Goal: Information Seeking & Learning: Learn about a topic

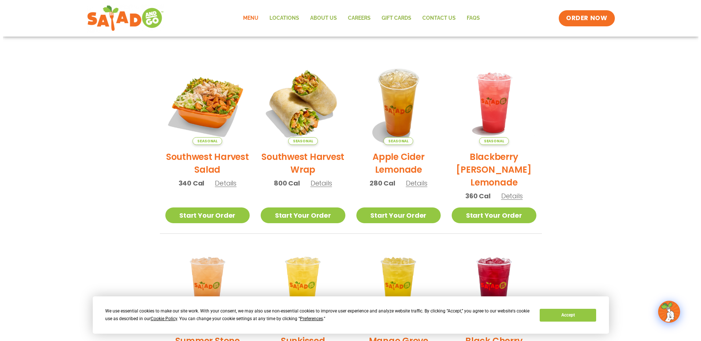
scroll to position [110, 0]
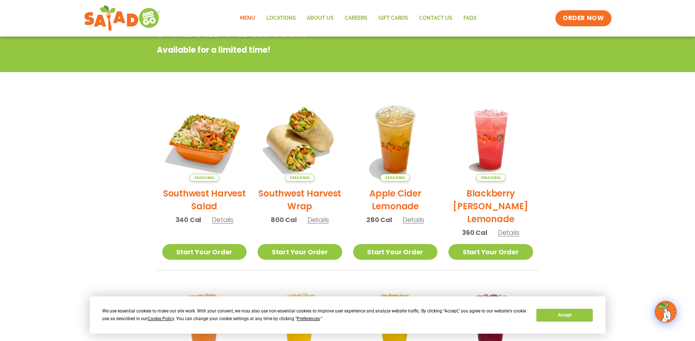
click at [226, 217] on span "Details" at bounding box center [223, 219] width 22 height 9
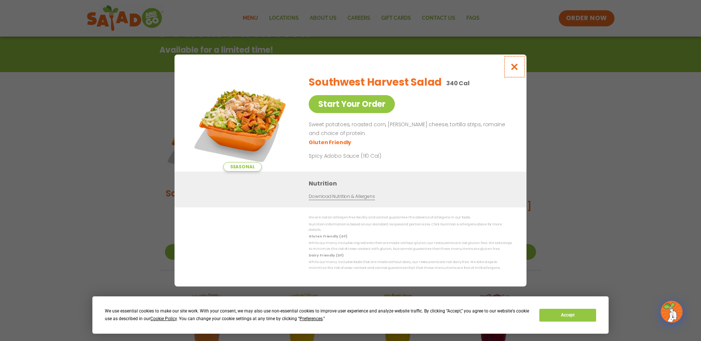
click at [517, 70] on icon "Close modal" at bounding box center [514, 67] width 9 height 8
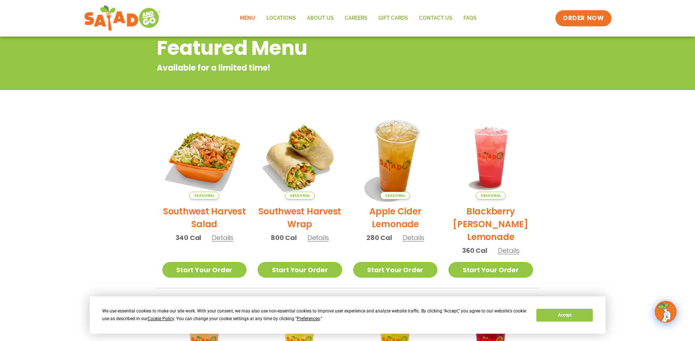
scroll to position [0, 0]
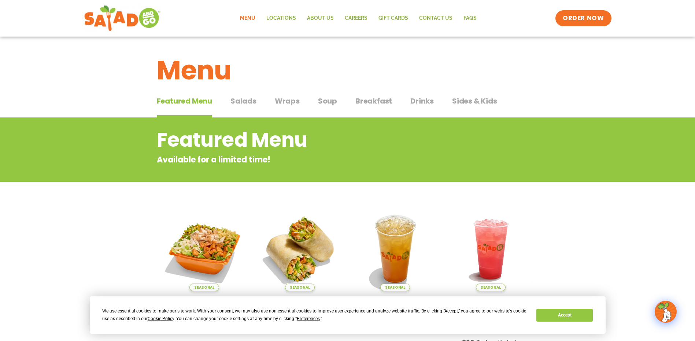
click at [245, 102] on span "Salads" at bounding box center [243, 101] width 26 height 11
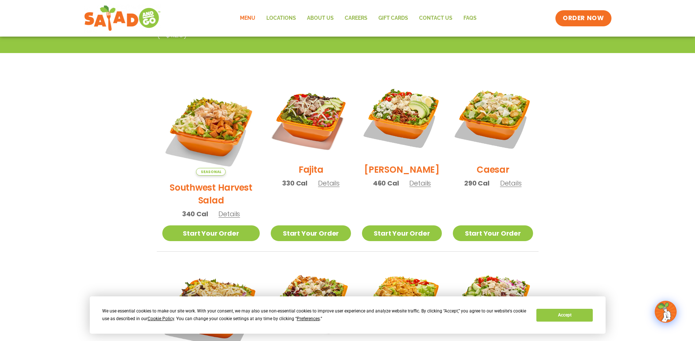
scroll to position [183, 0]
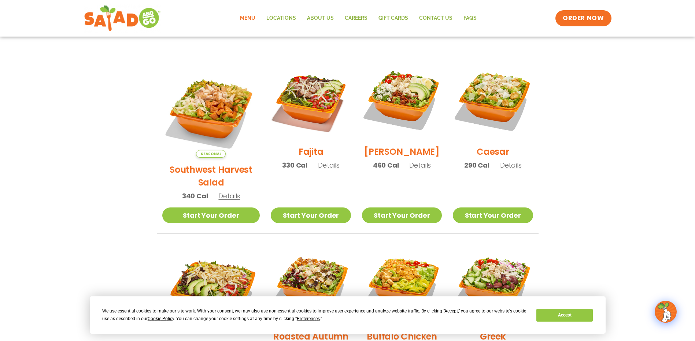
click at [318, 170] on span "Details" at bounding box center [329, 165] width 22 height 9
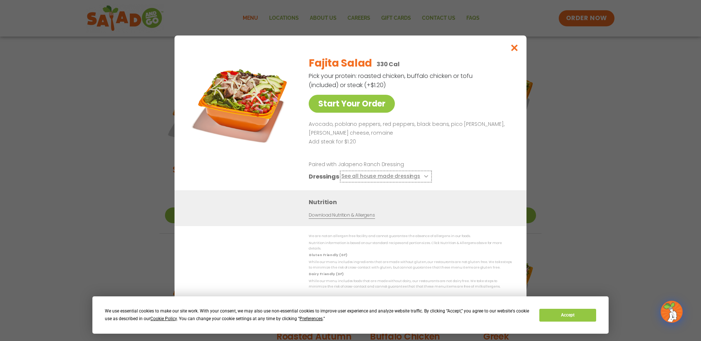
click at [418, 177] on button "See all house made dressings" at bounding box center [385, 177] width 89 height 9
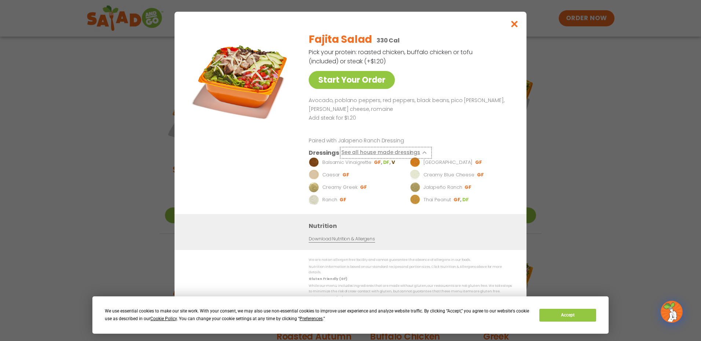
click at [422, 153] on button "See all house made dressings" at bounding box center [385, 153] width 89 height 9
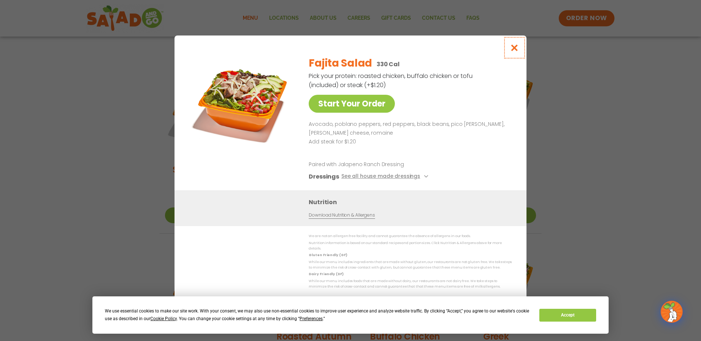
click at [512, 50] on icon "Close modal" at bounding box center [514, 48] width 9 height 8
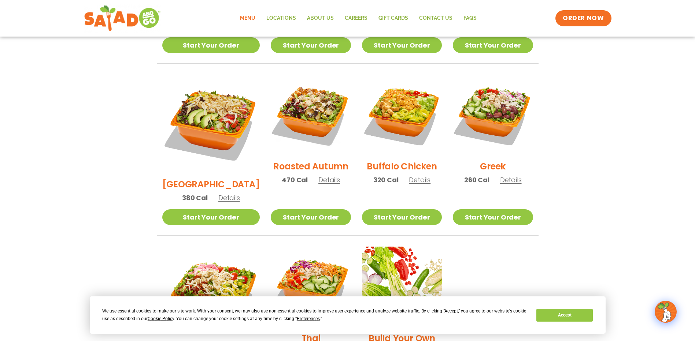
scroll to position [366, 0]
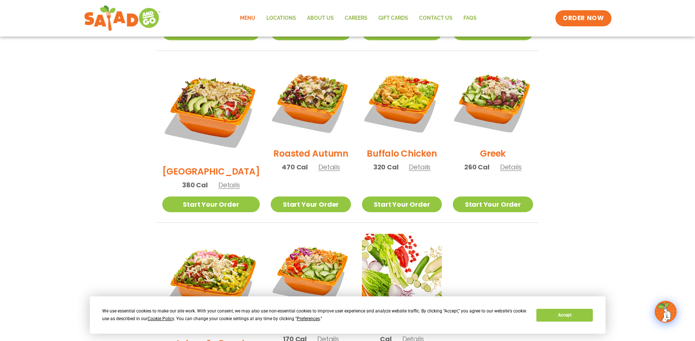
click at [326, 163] on span "Details" at bounding box center [329, 167] width 22 height 9
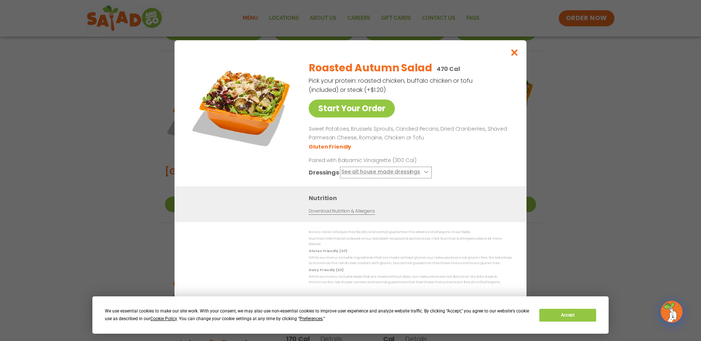
click at [424, 174] on icon at bounding box center [425, 172] width 3 height 3
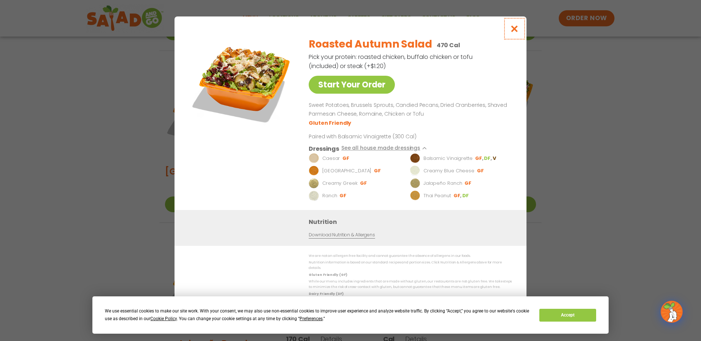
click at [513, 31] on icon "Close modal" at bounding box center [514, 29] width 9 height 8
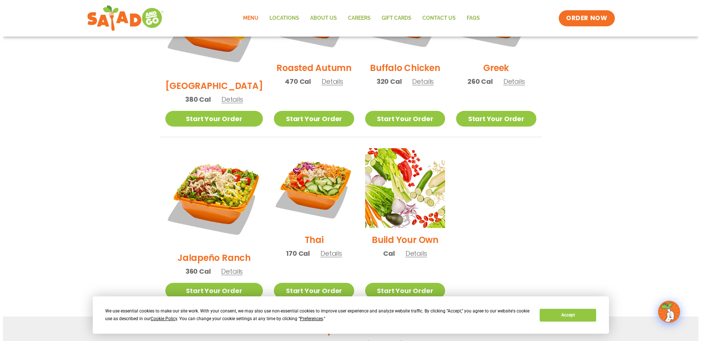
scroll to position [476, 0]
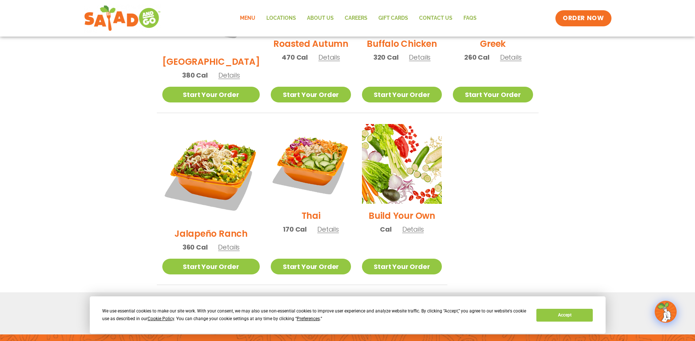
click at [324, 225] on span "Details" at bounding box center [328, 229] width 22 height 9
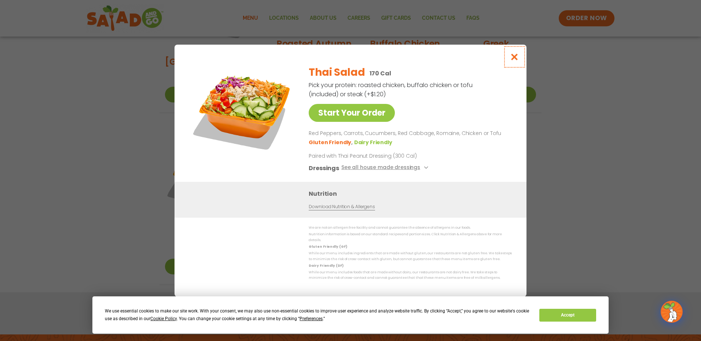
click at [516, 58] on icon "Close modal" at bounding box center [514, 57] width 9 height 8
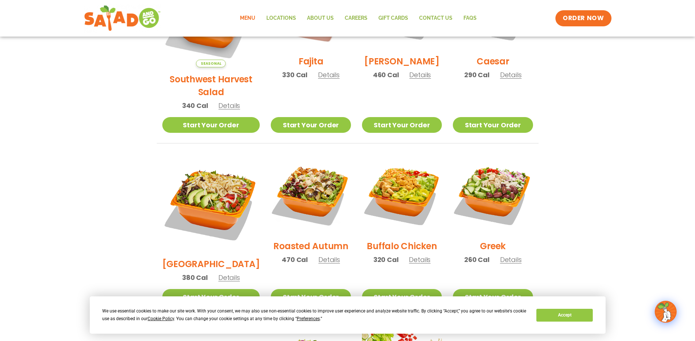
scroll to position [270, 0]
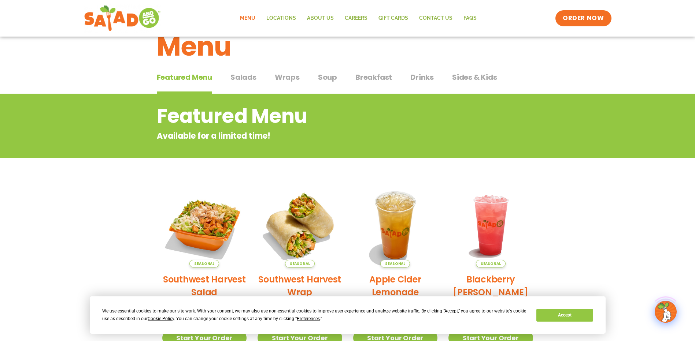
scroll to position [37, 0]
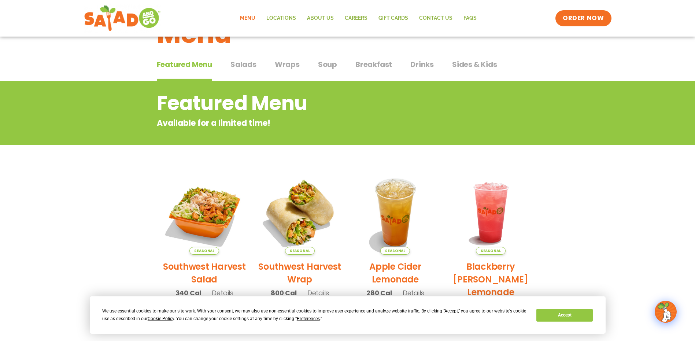
click at [427, 62] on span "Drinks" at bounding box center [421, 64] width 23 height 11
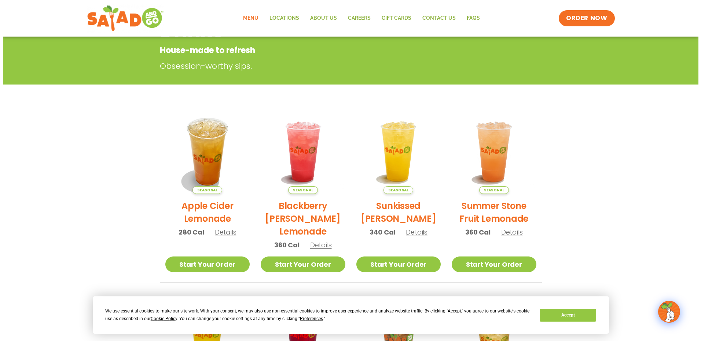
scroll to position [110, 0]
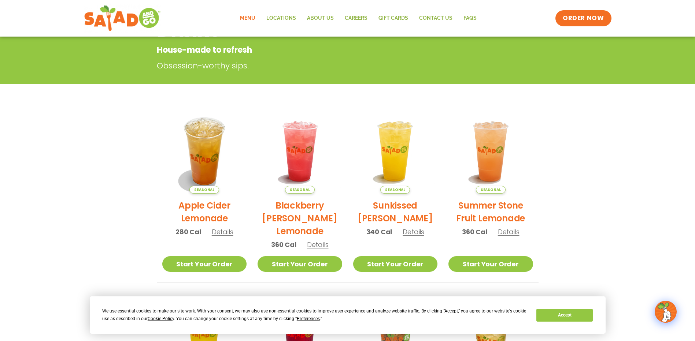
click at [421, 231] on span "Details" at bounding box center [414, 232] width 22 height 9
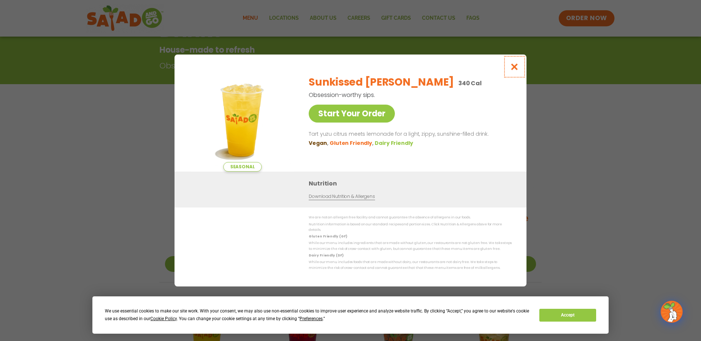
click at [512, 70] on icon "Close modal" at bounding box center [514, 67] width 9 height 8
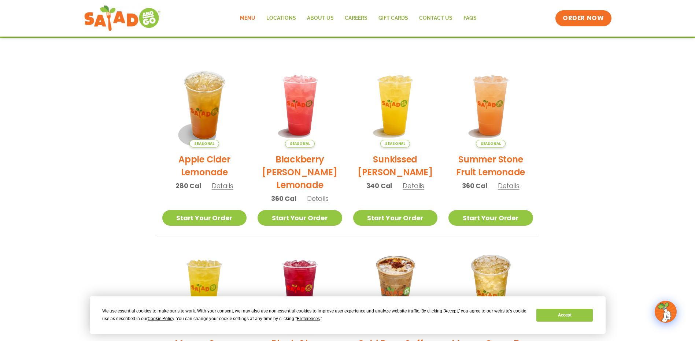
scroll to position [154, 0]
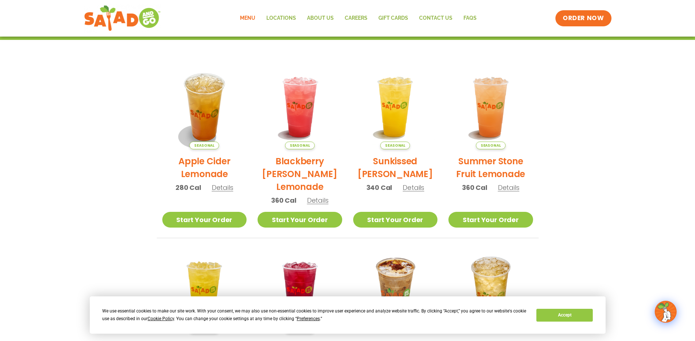
click at [514, 188] on span "Details" at bounding box center [509, 187] width 22 height 9
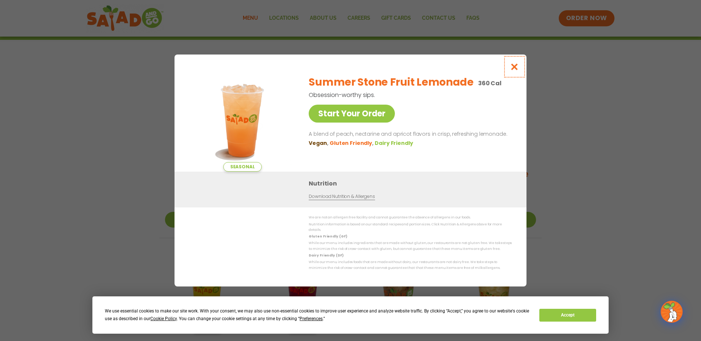
click at [510, 71] on icon "Close modal" at bounding box center [514, 67] width 9 height 8
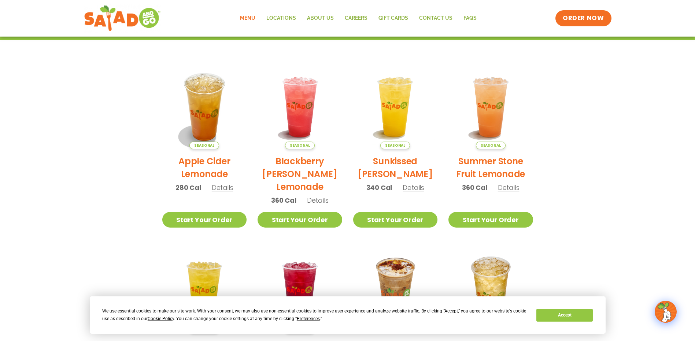
click at [224, 185] on span "Details" at bounding box center [223, 187] width 22 height 9
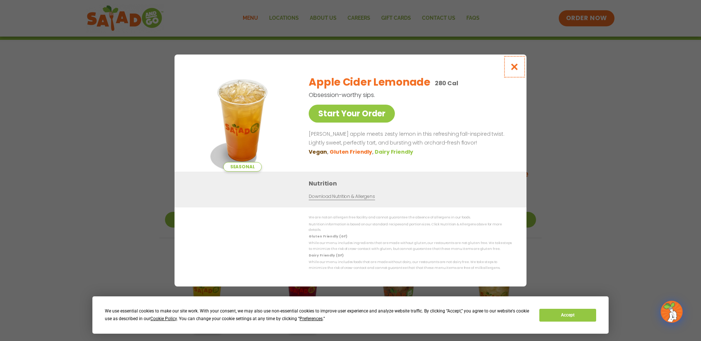
click at [516, 70] on icon "Close modal" at bounding box center [514, 67] width 9 height 8
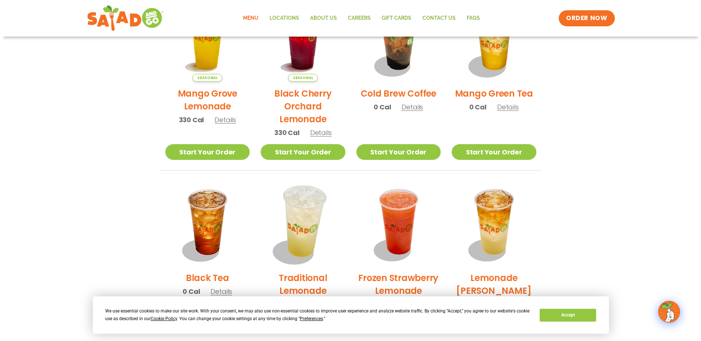
scroll to position [484, 0]
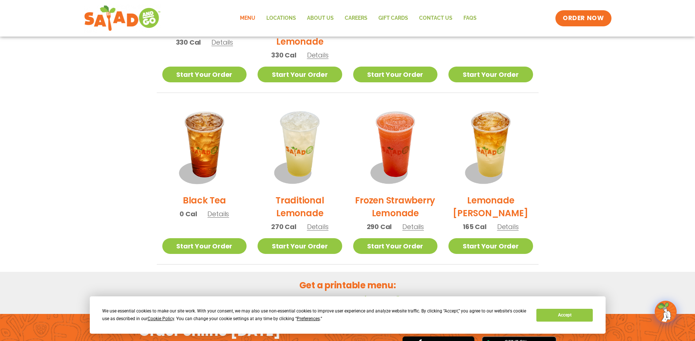
click at [508, 226] on span "Details" at bounding box center [508, 226] width 22 height 9
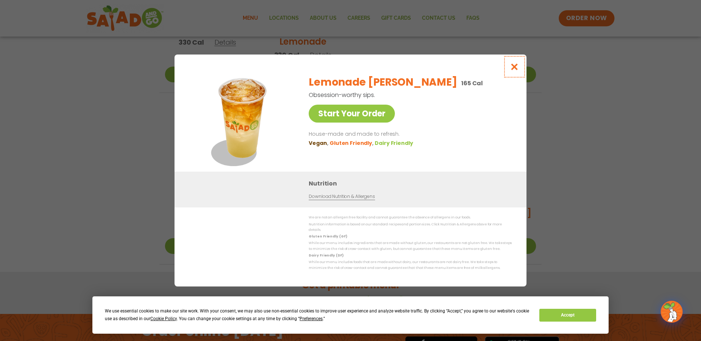
click at [516, 67] on icon "Close modal" at bounding box center [514, 67] width 9 height 8
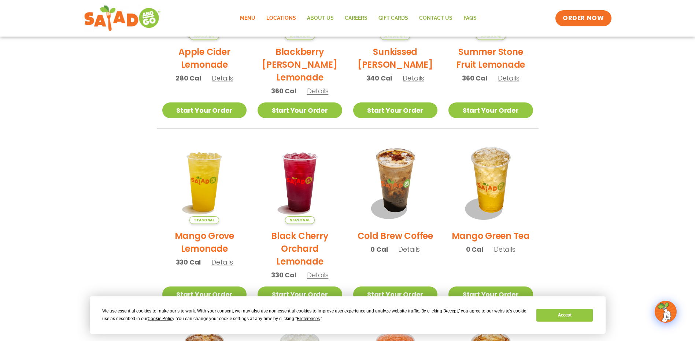
scroll to position [261, 0]
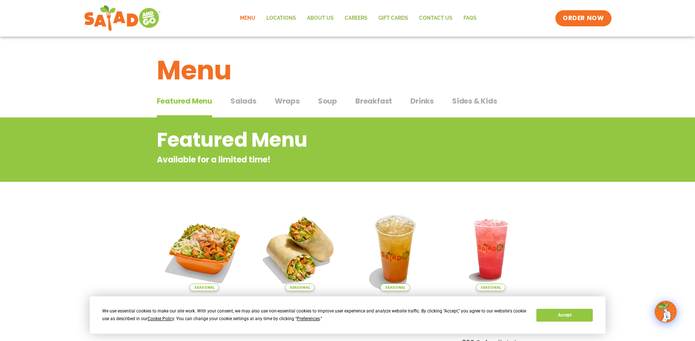
click at [422, 101] on span "Drinks" at bounding box center [421, 101] width 23 height 11
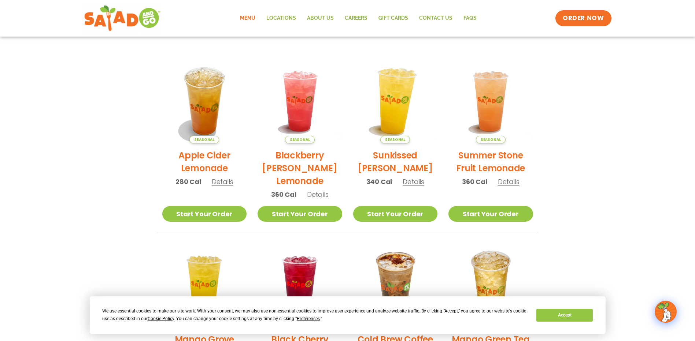
scroll to position [183, 0]
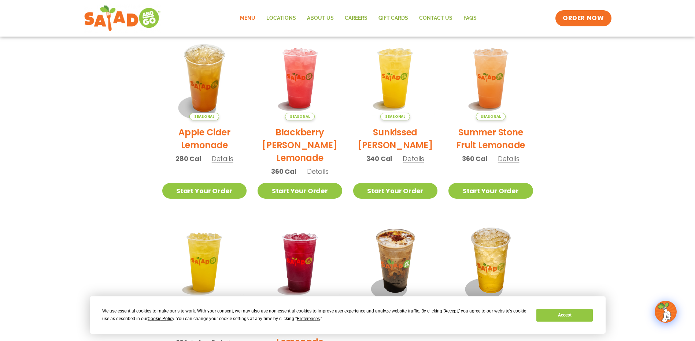
click at [410, 157] on span "Details" at bounding box center [414, 158] width 22 height 9
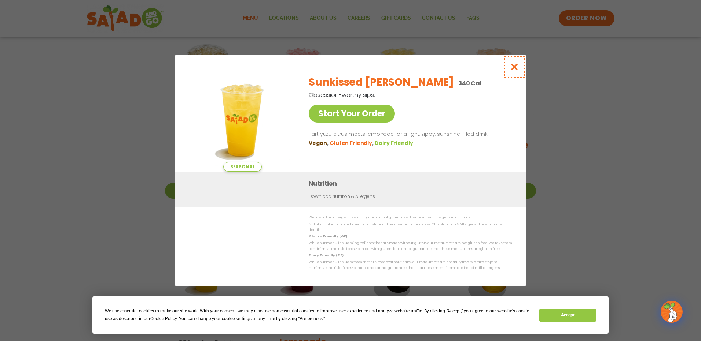
click at [516, 69] on icon "Close modal" at bounding box center [514, 67] width 9 height 8
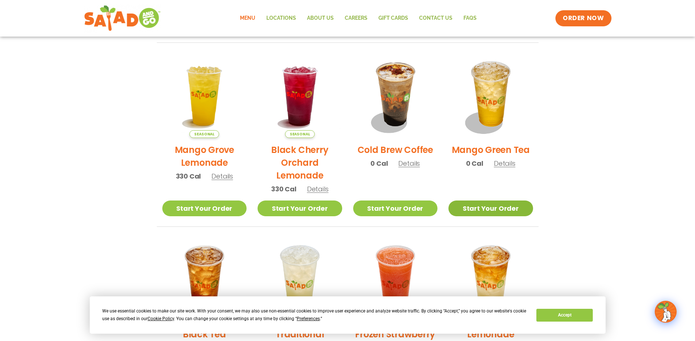
scroll to position [366, 0]
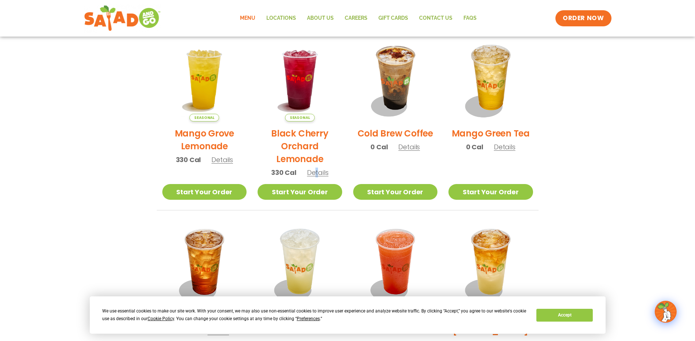
click at [317, 176] on span "Details" at bounding box center [318, 172] width 22 height 9
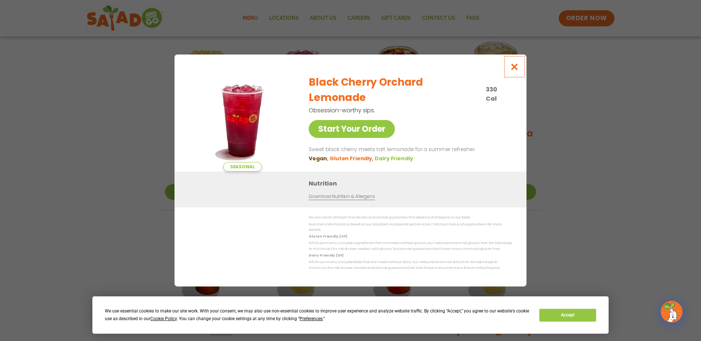
click at [518, 70] on icon "Close modal" at bounding box center [514, 67] width 9 height 8
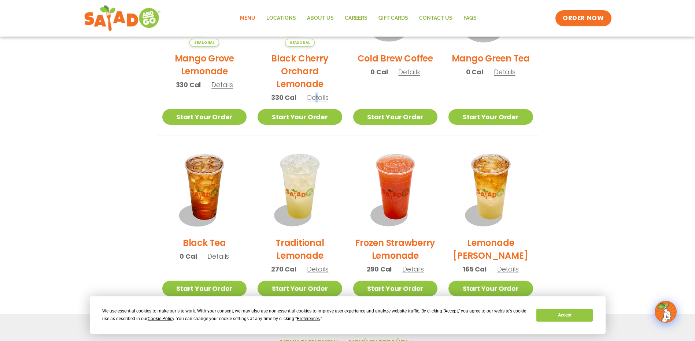
scroll to position [440, 0]
